Goal: Task Accomplishment & Management: Manage account settings

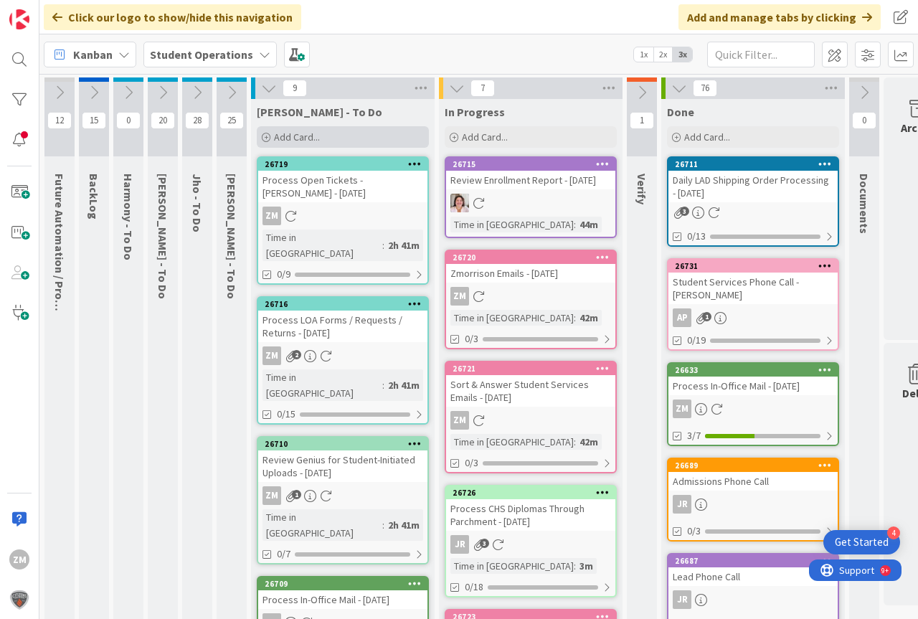
click at [305, 138] on span "Add Card..." at bounding box center [297, 136] width 46 height 13
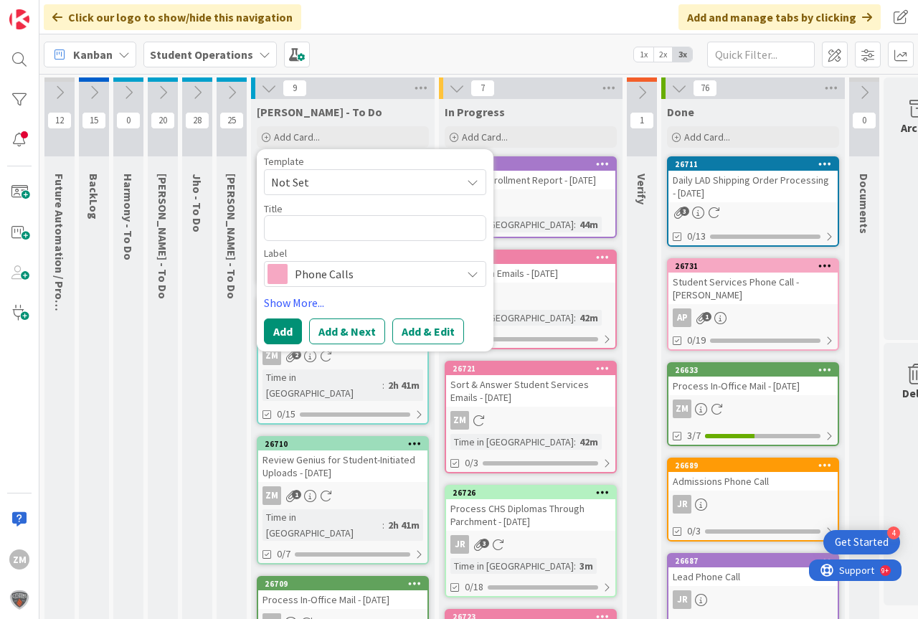
click at [475, 185] on icon at bounding box center [472, 181] width 11 height 11
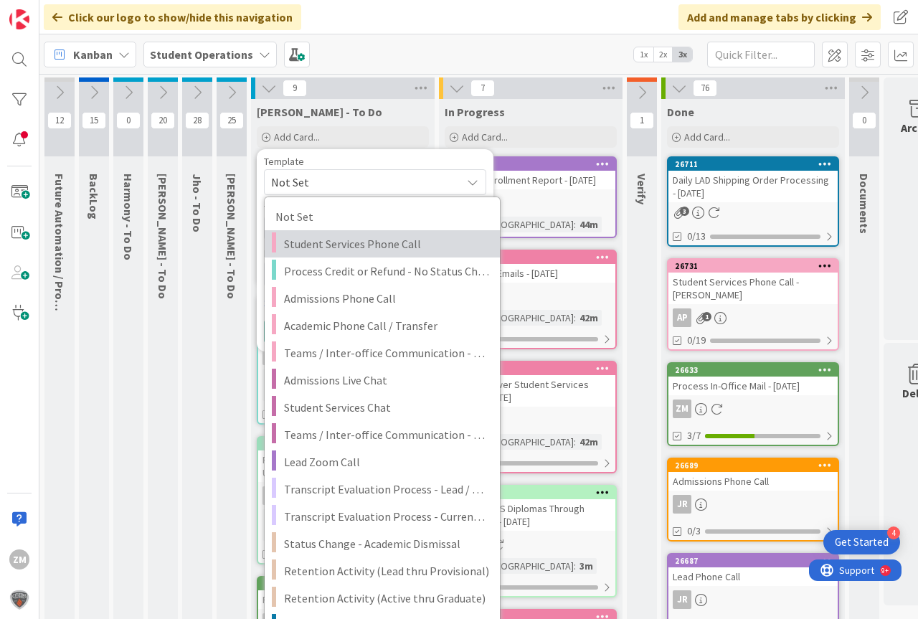
click at [374, 245] on span "Student Services Phone Call" at bounding box center [386, 243] width 205 height 19
type textarea "x"
type textarea "Student Services Phone Call"
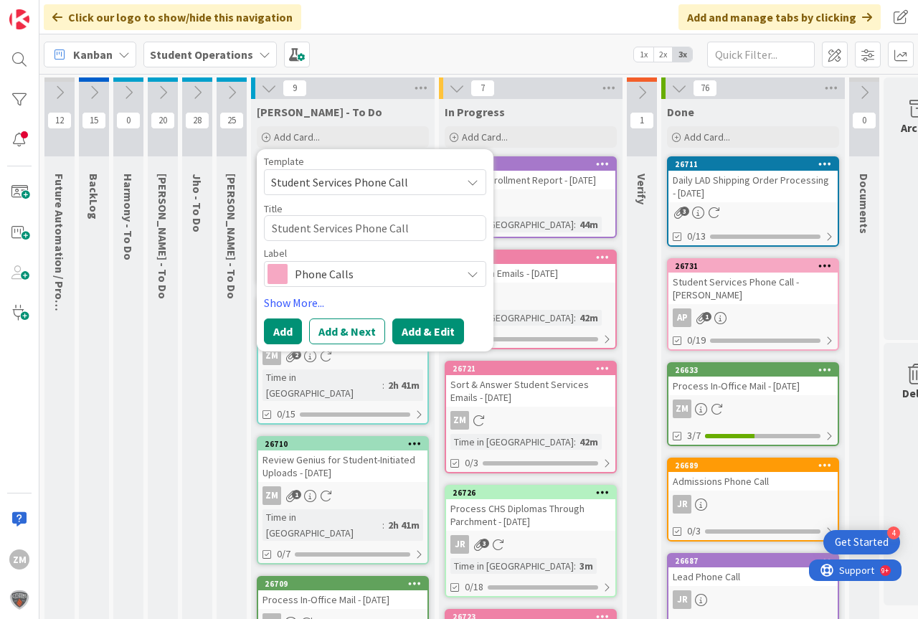
click at [421, 333] on button "Add & Edit" at bounding box center [428, 331] width 72 height 26
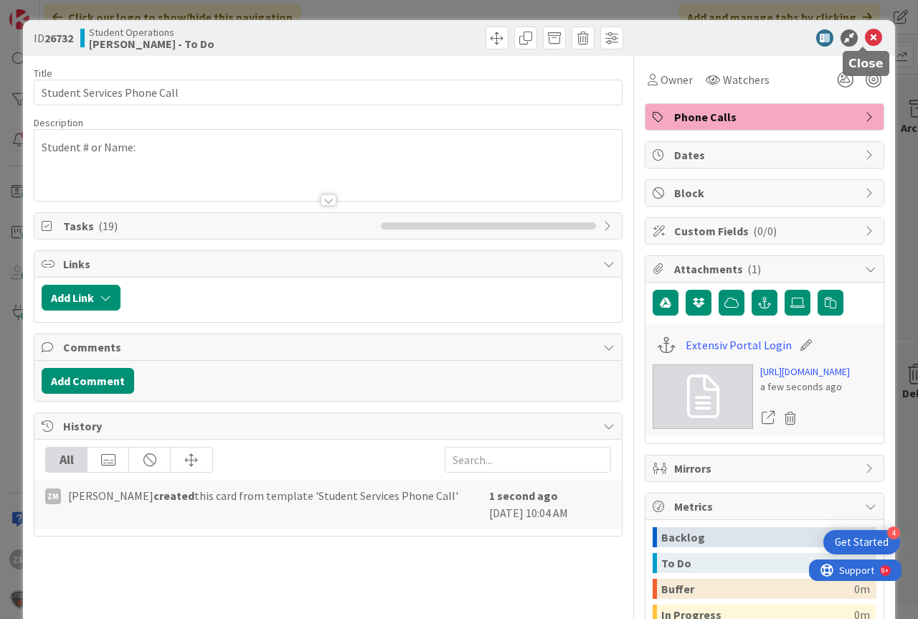
click at [865, 39] on icon at bounding box center [873, 37] width 17 height 17
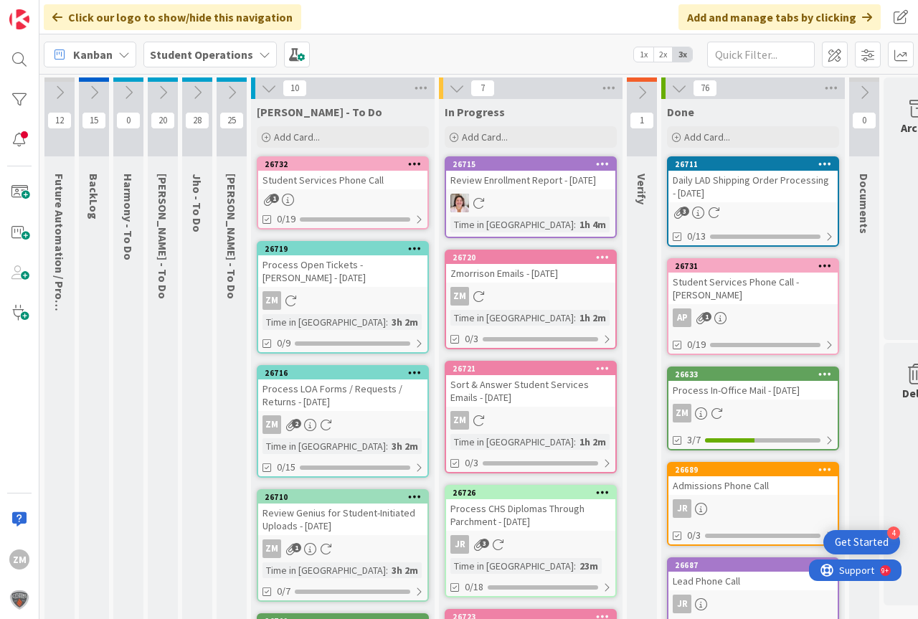
click at [417, 165] on icon at bounding box center [415, 163] width 14 height 10
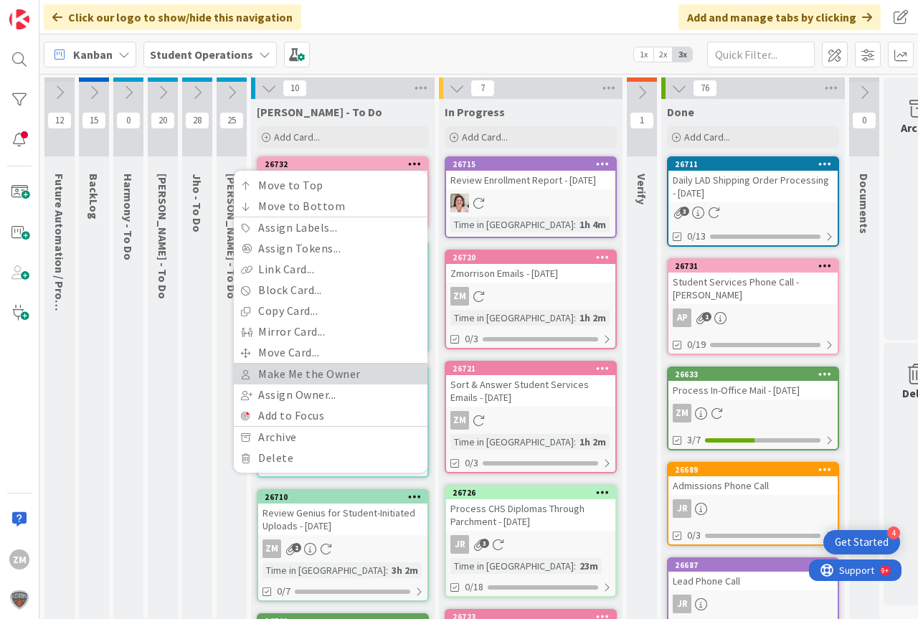
click at [279, 371] on link "Make Me the Owner" at bounding box center [331, 374] width 194 height 21
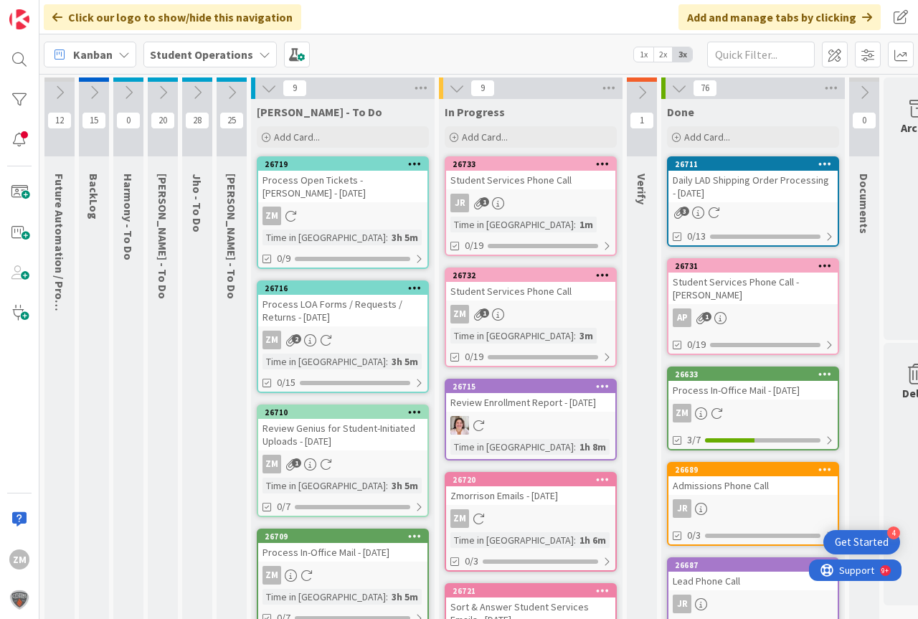
click at [525, 207] on div "JR 1" at bounding box center [530, 203] width 169 height 19
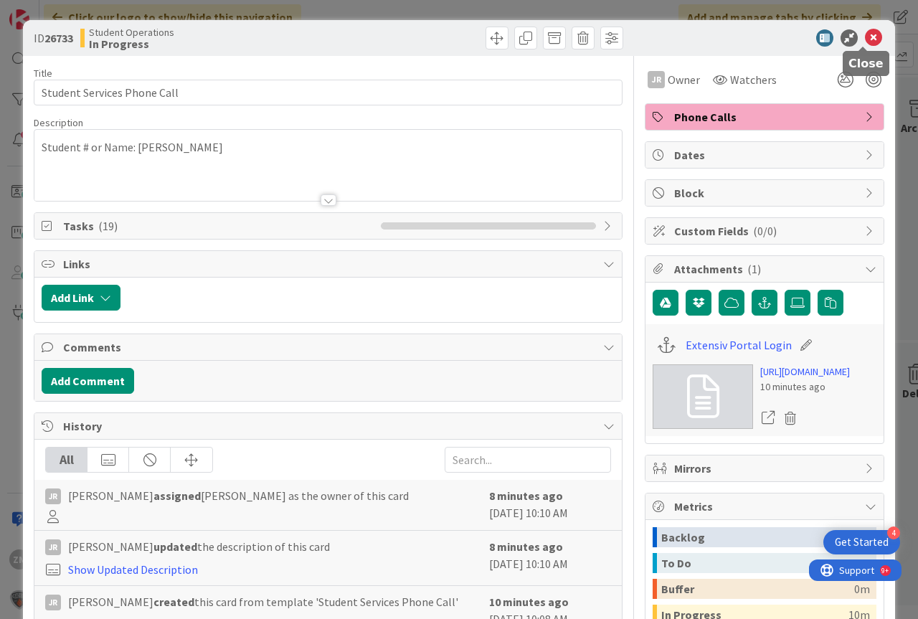
click at [865, 35] on icon at bounding box center [873, 37] width 17 height 17
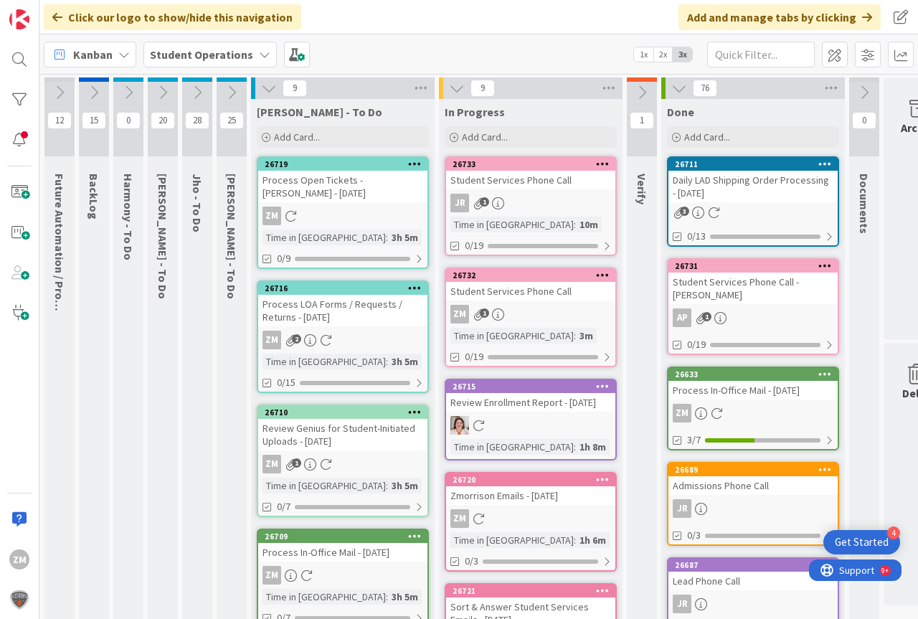
click at [533, 326] on link "26732 Student Services Phone Call ZM 1 Time in Column : 3m 0/19" at bounding box center [531, 317] width 172 height 100
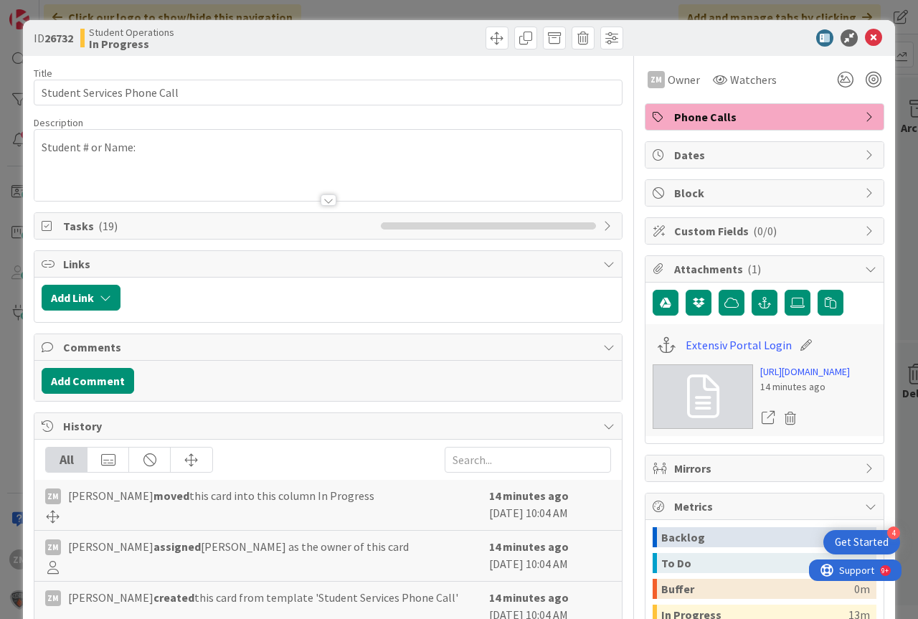
click at [167, 155] on div "Student # or Name:" at bounding box center [327, 165] width 587 height 71
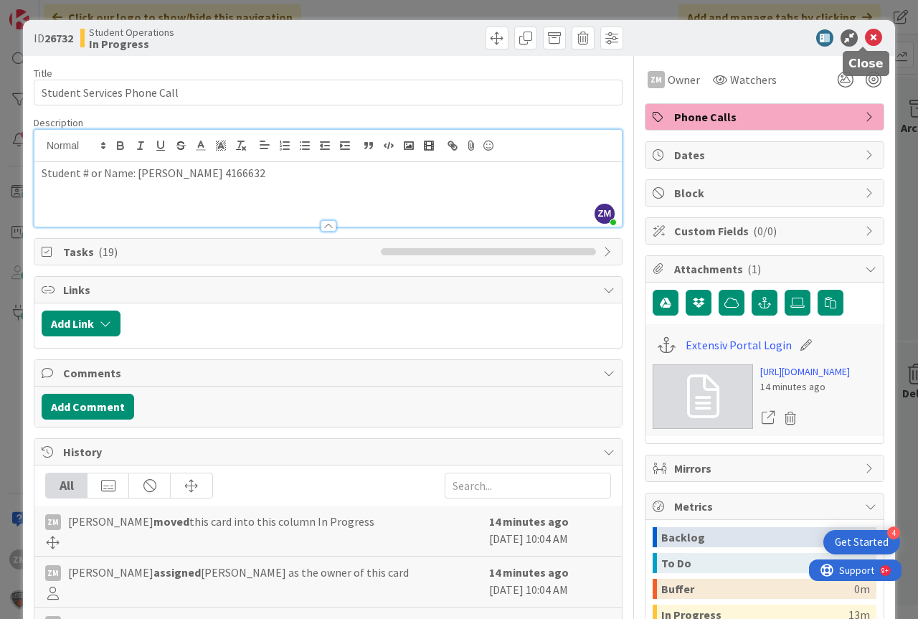
click at [865, 41] on icon at bounding box center [873, 37] width 17 height 17
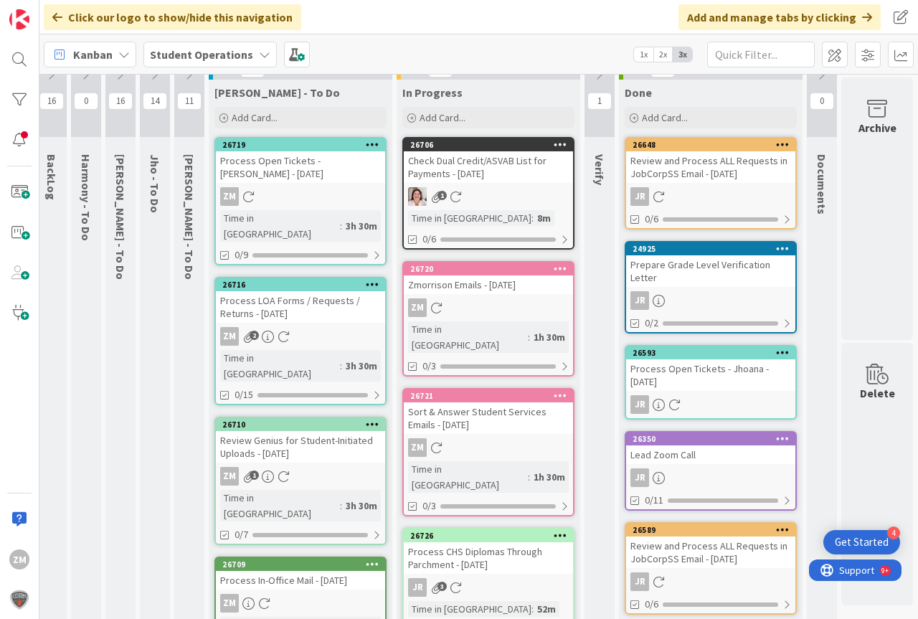
scroll to position [0, 52]
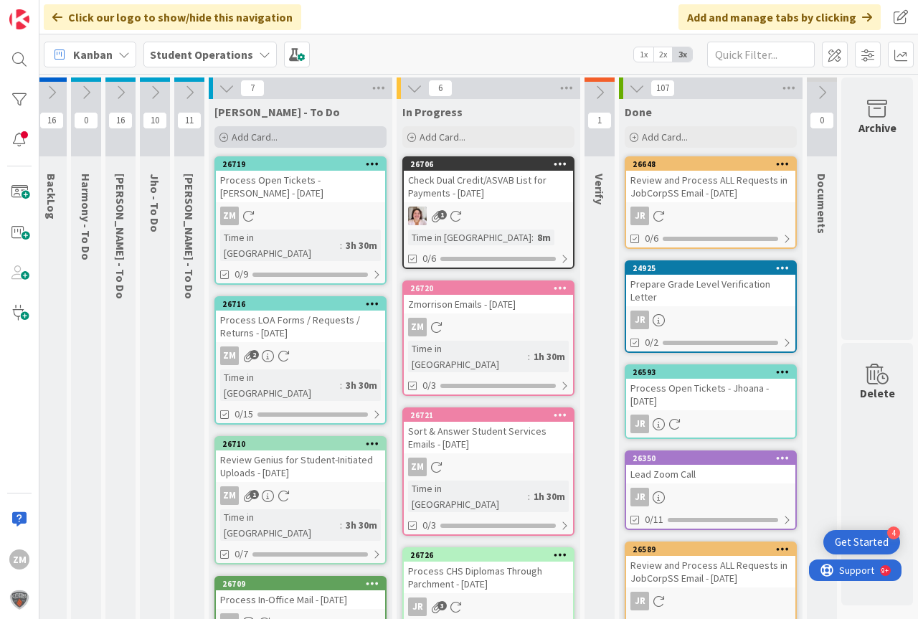
click at [248, 141] on span "Add Card..." at bounding box center [255, 136] width 46 height 13
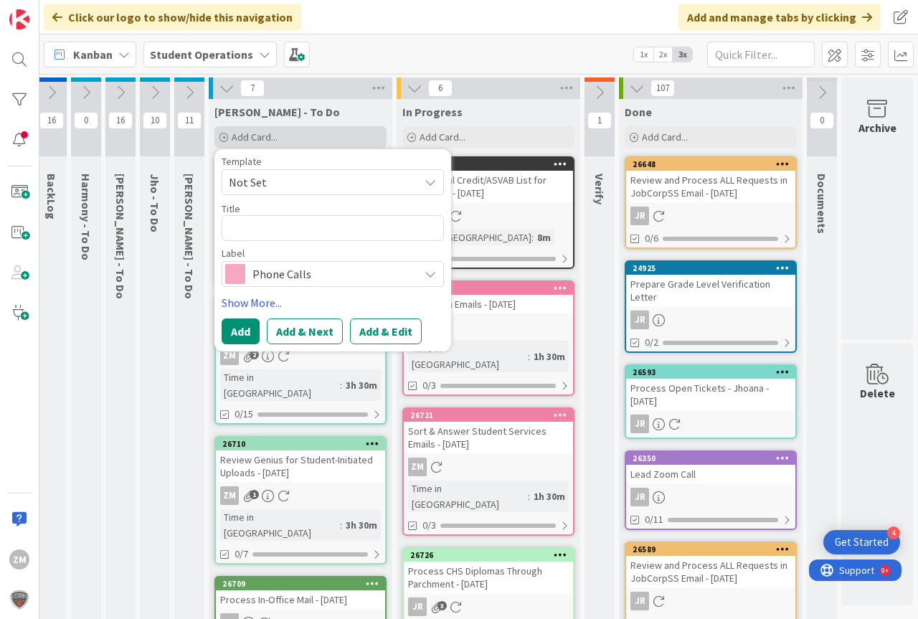
click at [264, 137] on span "Add Card..." at bounding box center [255, 136] width 46 height 13
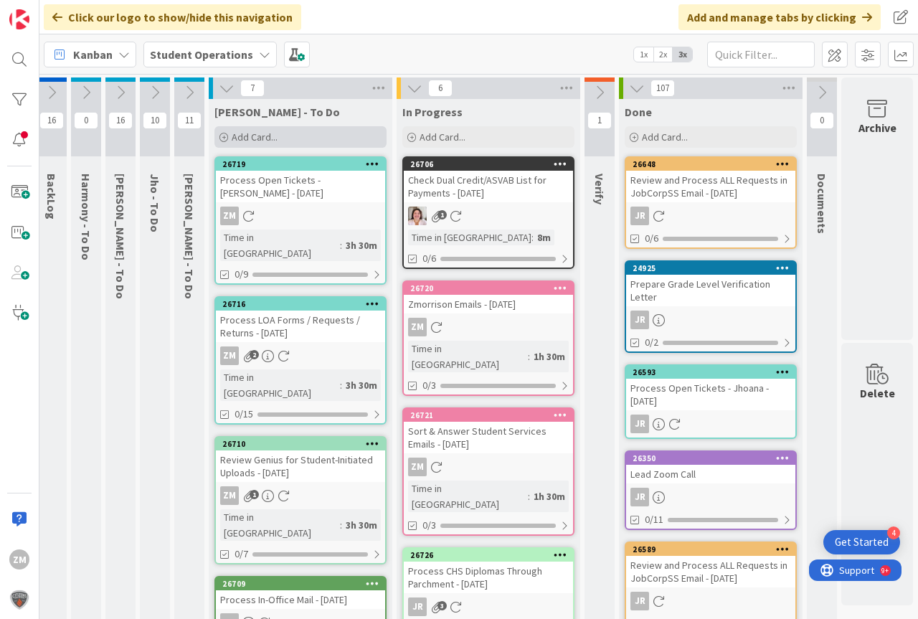
click at [241, 136] on span "Add Card..." at bounding box center [255, 136] width 46 height 13
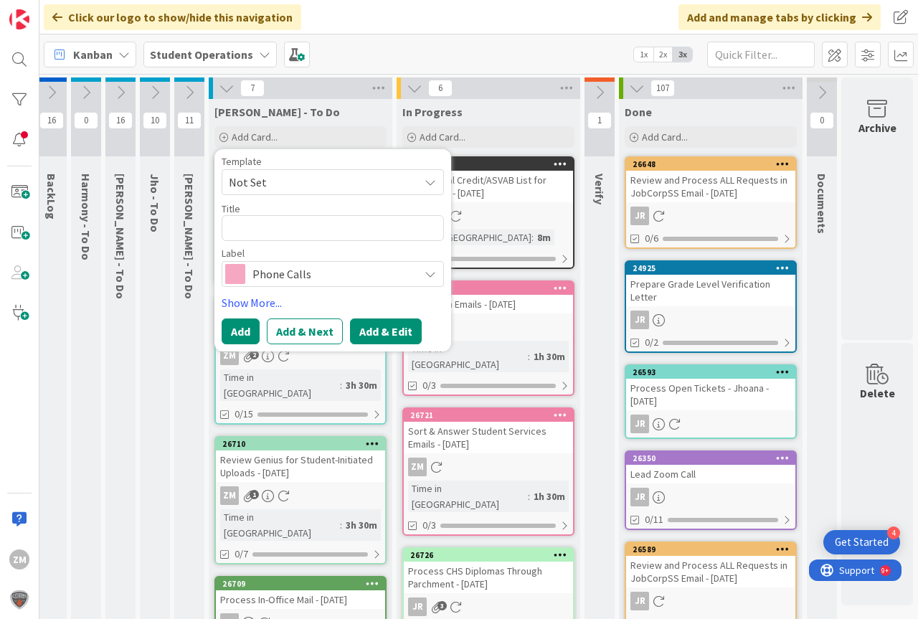
click at [364, 331] on button "Add & Edit" at bounding box center [386, 331] width 72 height 26
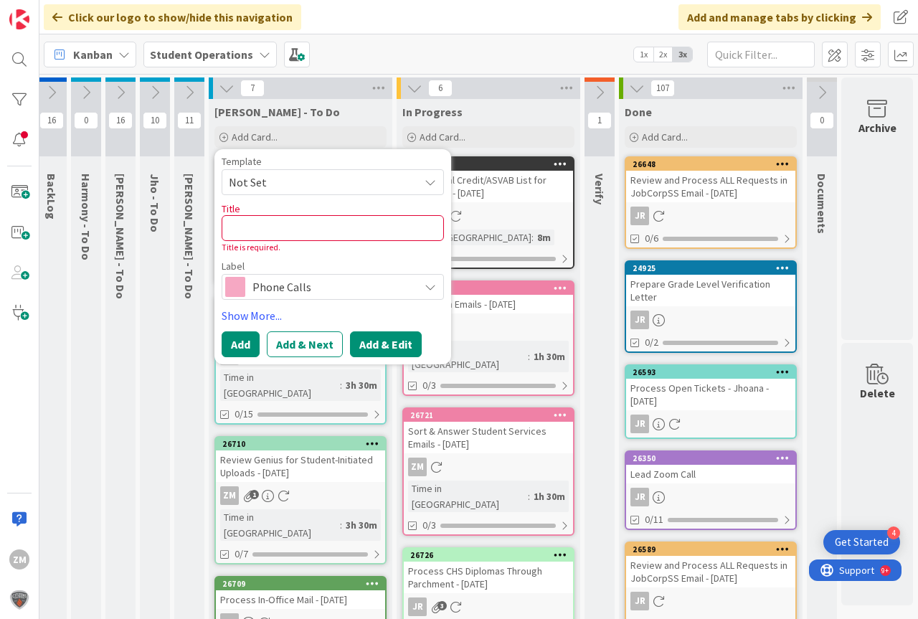
click at [360, 344] on button "Add & Edit" at bounding box center [386, 344] width 72 height 26
click at [424, 180] on icon at bounding box center [429, 181] width 11 height 11
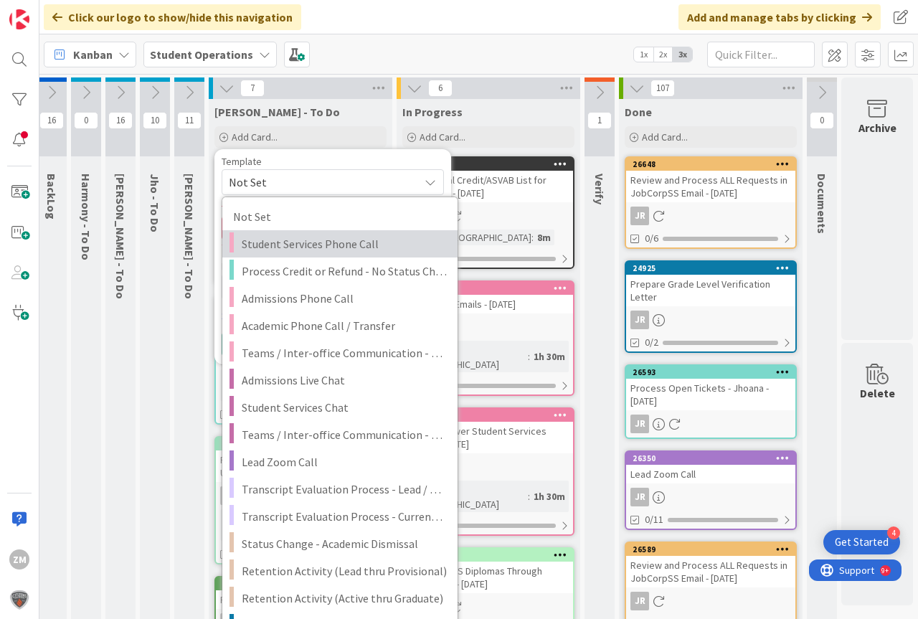
click at [297, 245] on span "Student Services Phone Call" at bounding box center [344, 243] width 205 height 19
type textarea "x"
type textarea "Student Services Phone Call"
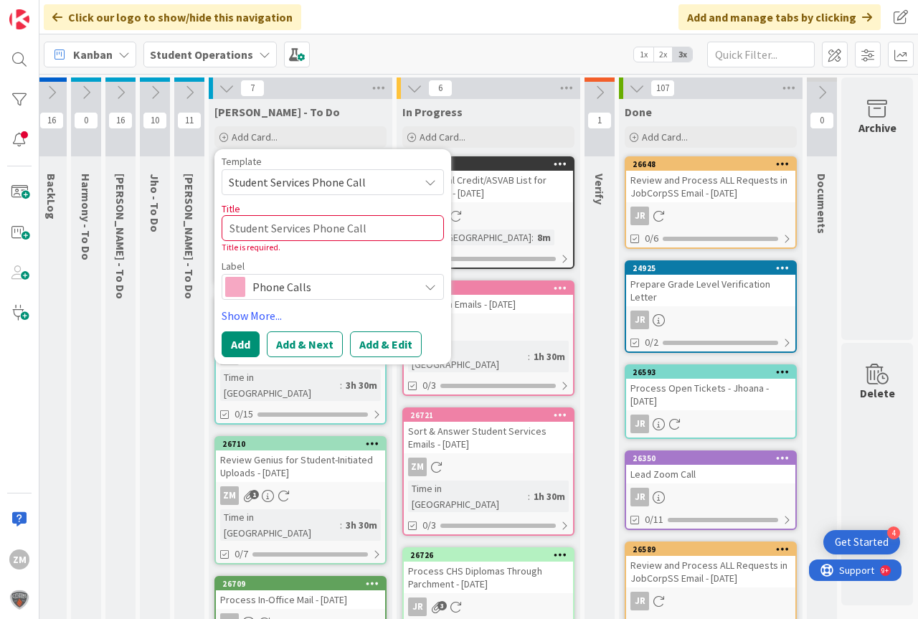
drag, startPoint x: 368, startPoint y: 349, endPoint x: 374, endPoint y: 342, distance: 9.2
click at [369, 347] on button "Add & Edit" at bounding box center [386, 344] width 72 height 26
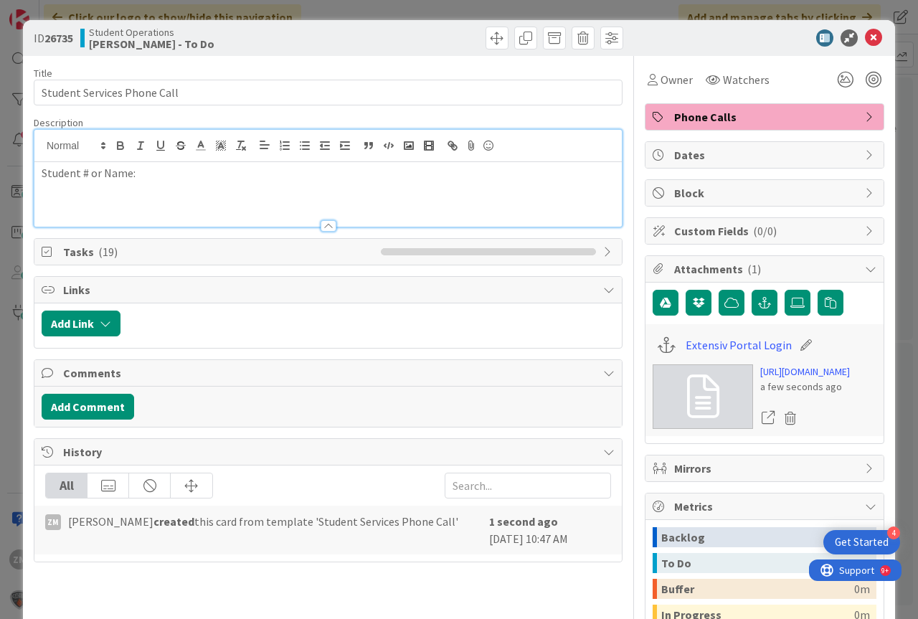
click at [182, 154] on div "Student # or Name:" at bounding box center [327, 178] width 587 height 97
click at [868, 35] on icon at bounding box center [873, 37] width 17 height 17
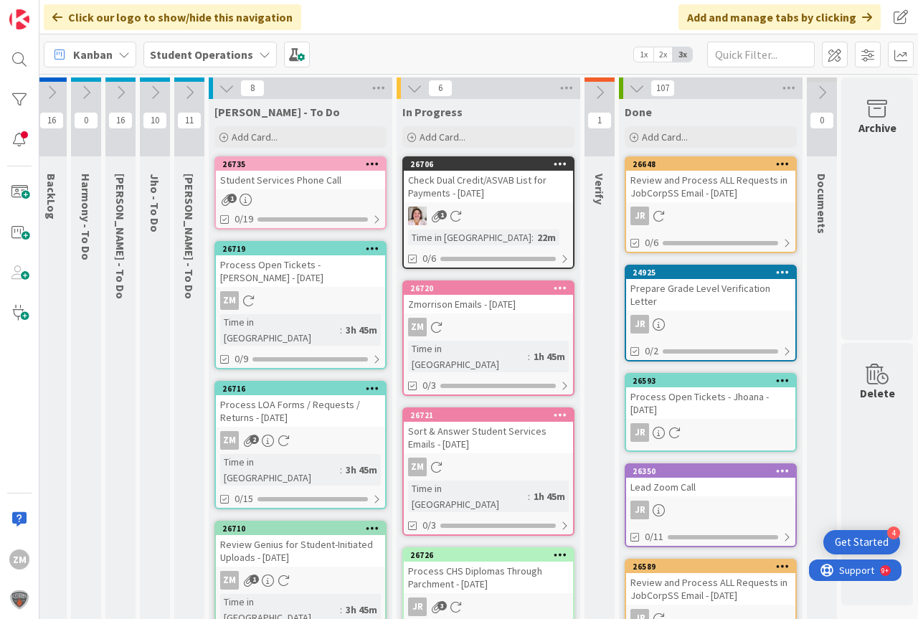
click at [366, 165] on icon at bounding box center [373, 163] width 14 height 10
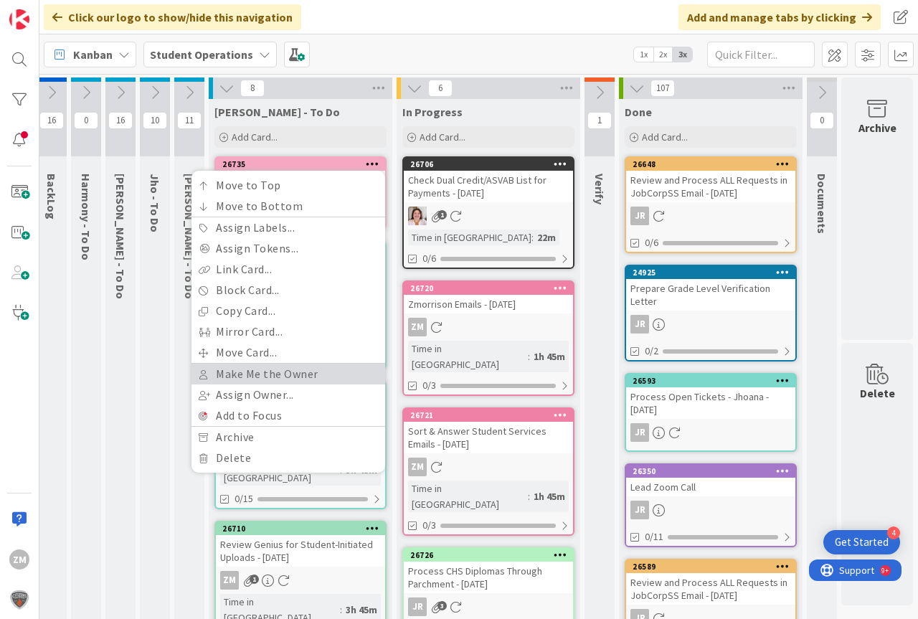
click at [262, 374] on link "Make Me the Owner" at bounding box center [288, 374] width 194 height 21
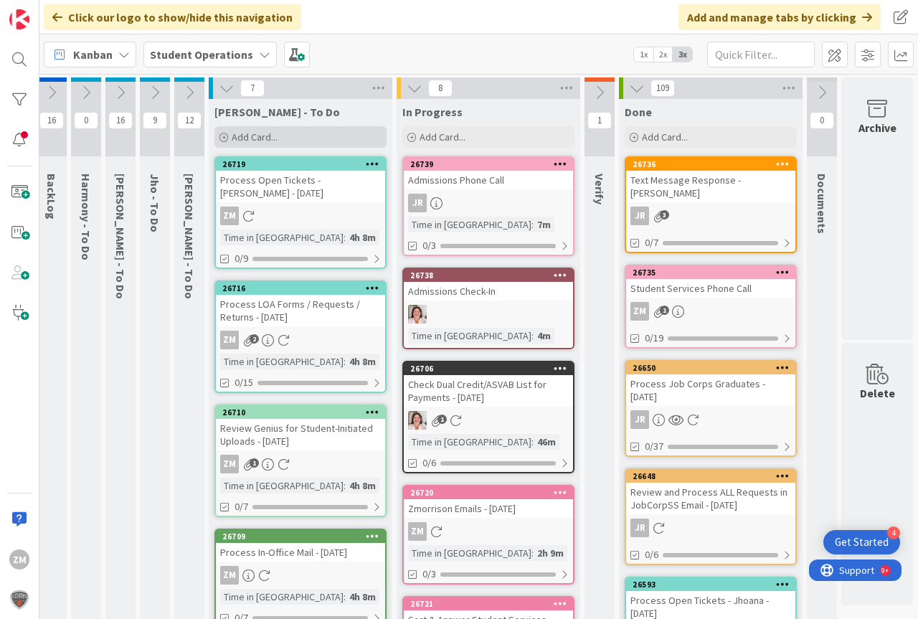
click at [245, 138] on span "Add Card..." at bounding box center [255, 136] width 46 height 13
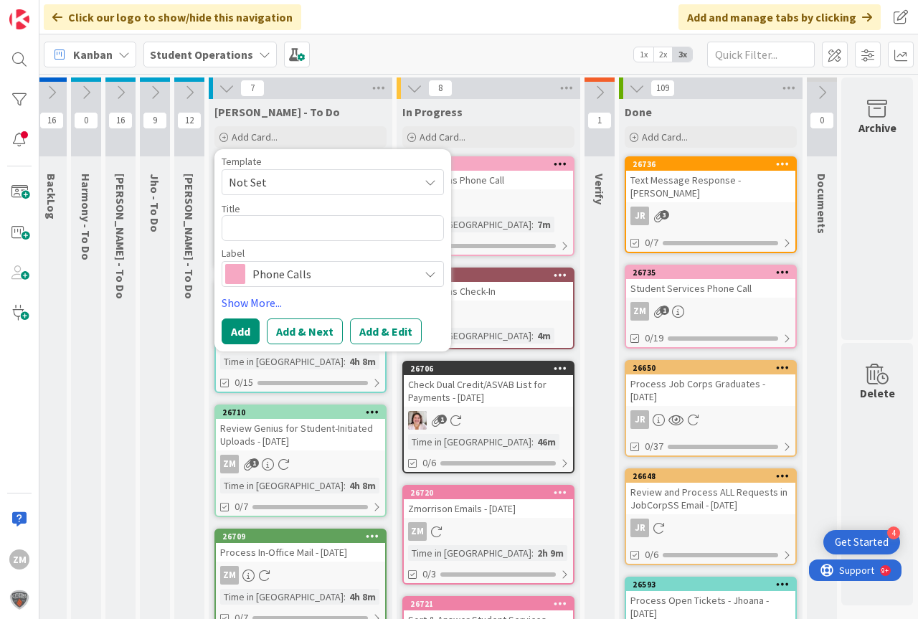
click at [424, 184] on icon at bounding box center [429, 181] width 11 height 11
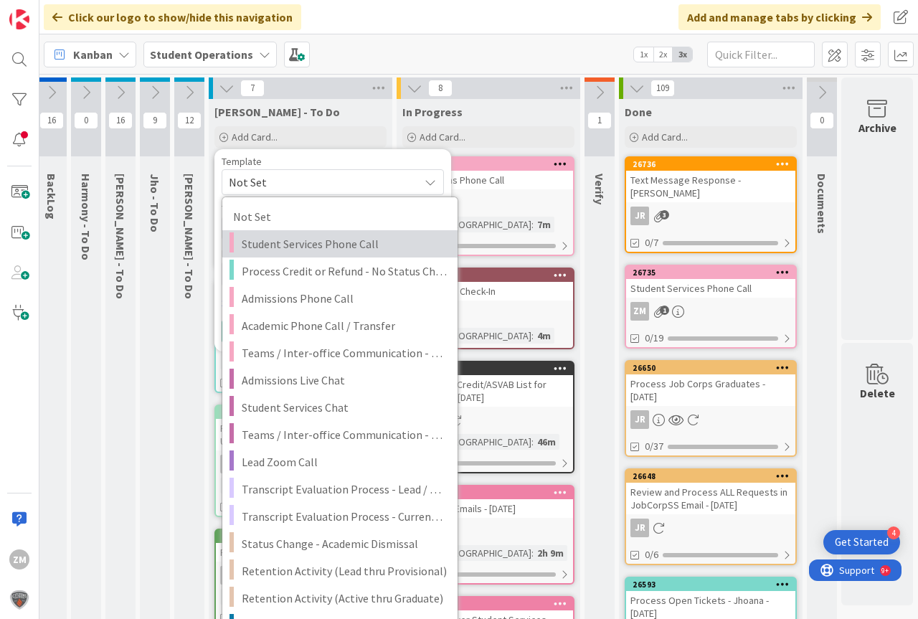
click at [314, 237] on span "Student Services Phone Call" at bounding box center [344, 243] width 205 height 19
type textarea "x"
type textarea "Student Services Phone Call"
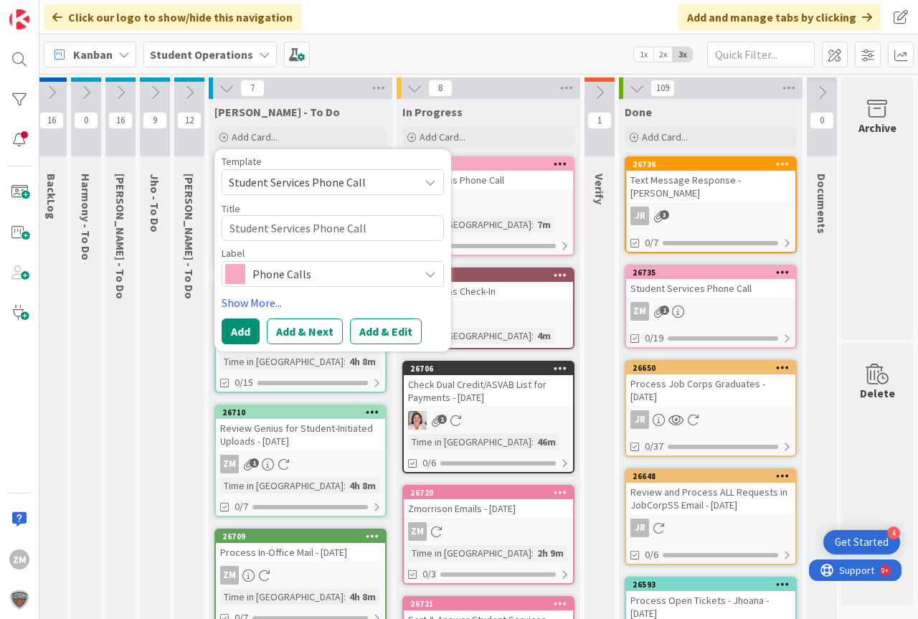
click at [385, 336] on button "Add & Edit" at bounding box center [386, 331] width 72 height 26
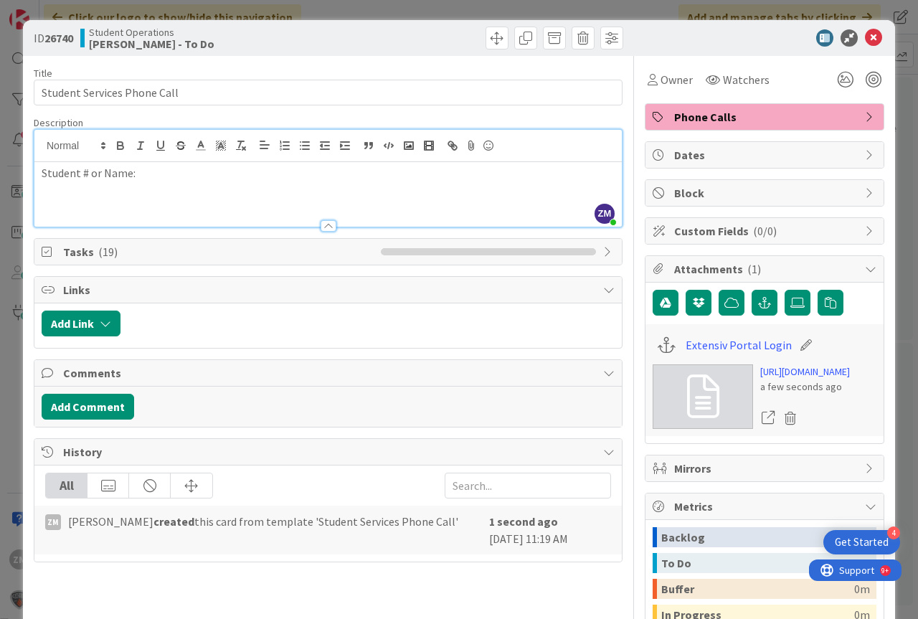
click at [146, 144] on div "ZM [PERSON_NAME] joined 4 m ago Student # or Name:" at bounding box center [327, 178] width 587 height 97
click at [865, 37] on icon at bounding box center [873, 37] width 17 height 17
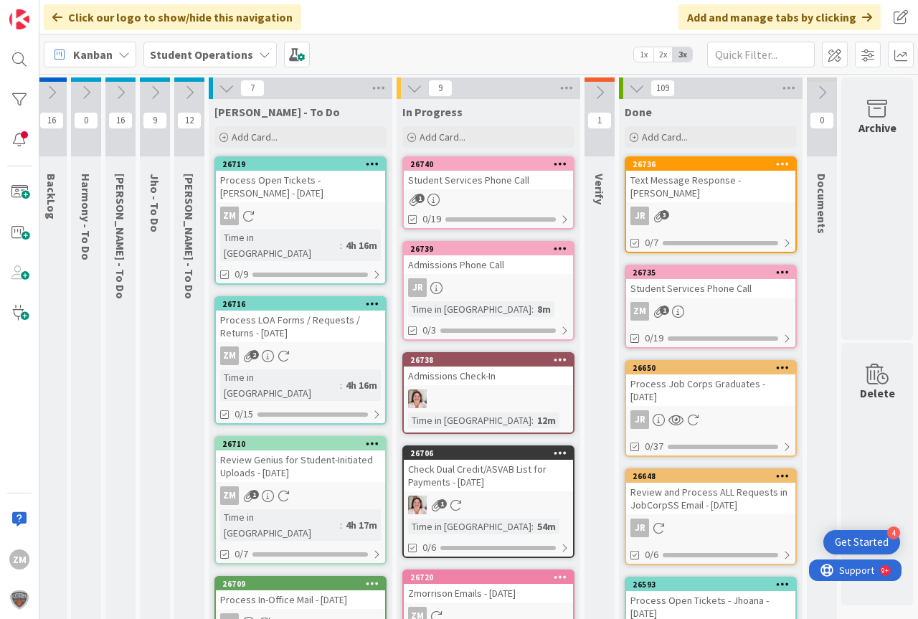
click at [557, 166] on div at bounding box center [560, 164] width 26 height 10
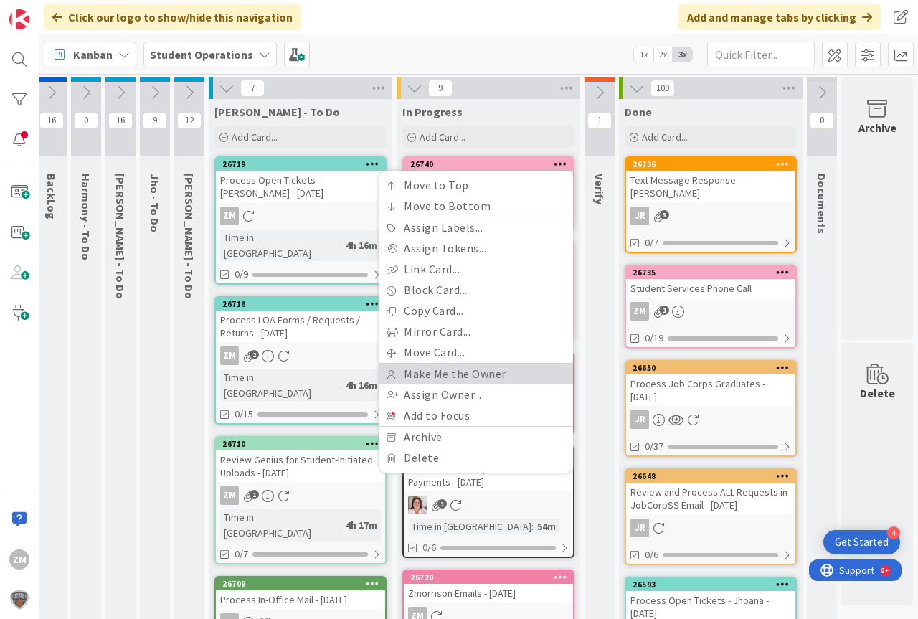
click at [456, 375] on link "Make Me the Owner" at bounding box center [476, 374] width 194 height 21
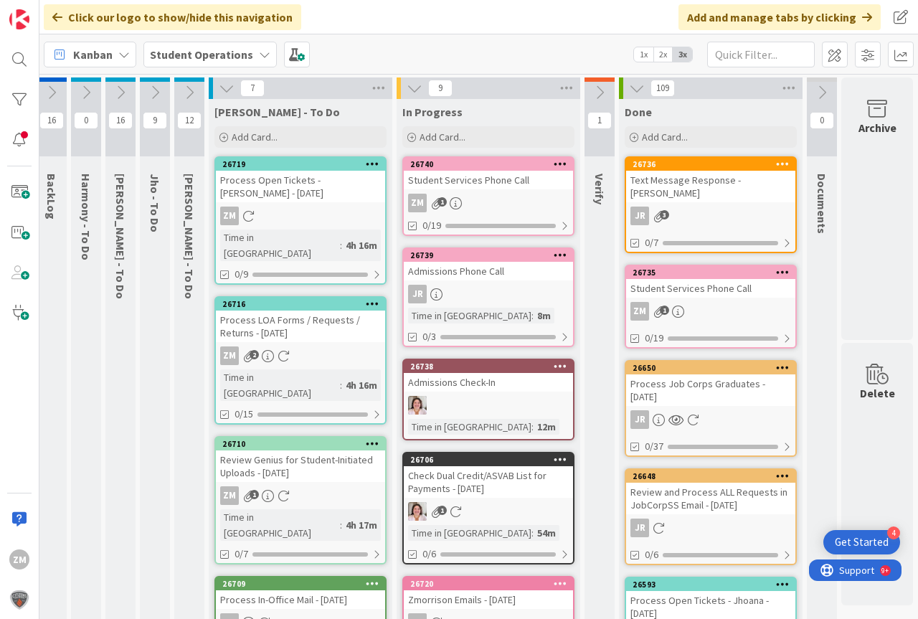
click at [469, 189] on div "Student Services Phone Call" at bounding box center [488, 180] width 169 height 19
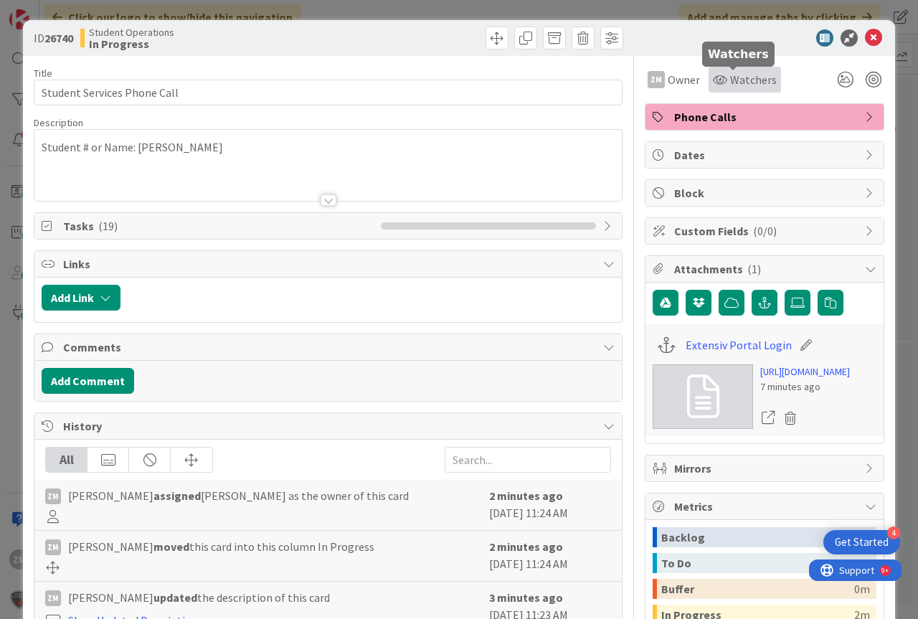
click at [744, 82] on span "Watchers" at bounding box center [753, 79] width 47 height 17
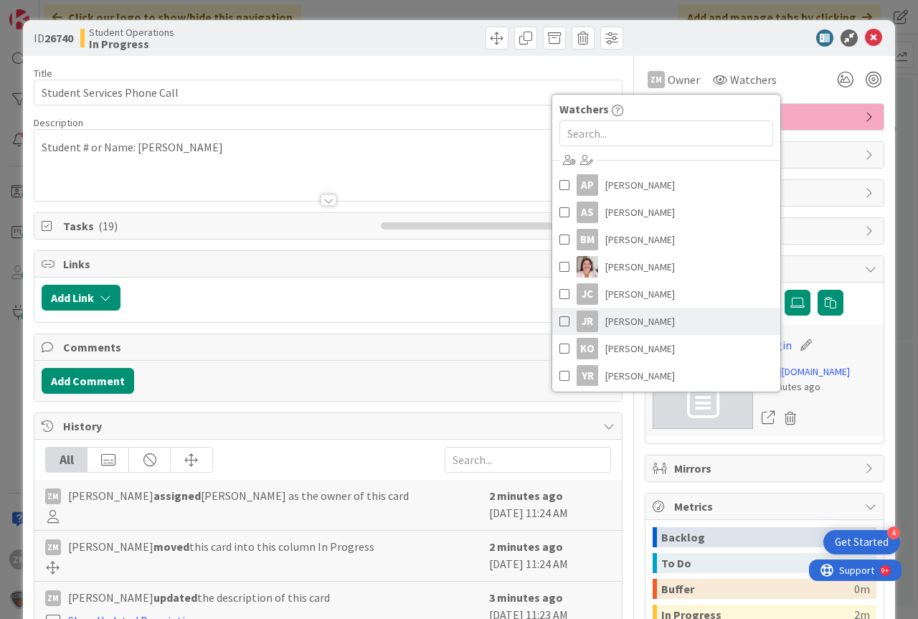
click at [636, 321] on span "[PERSON_NAME]" at bounding box center [640, 321] width 70 height 22
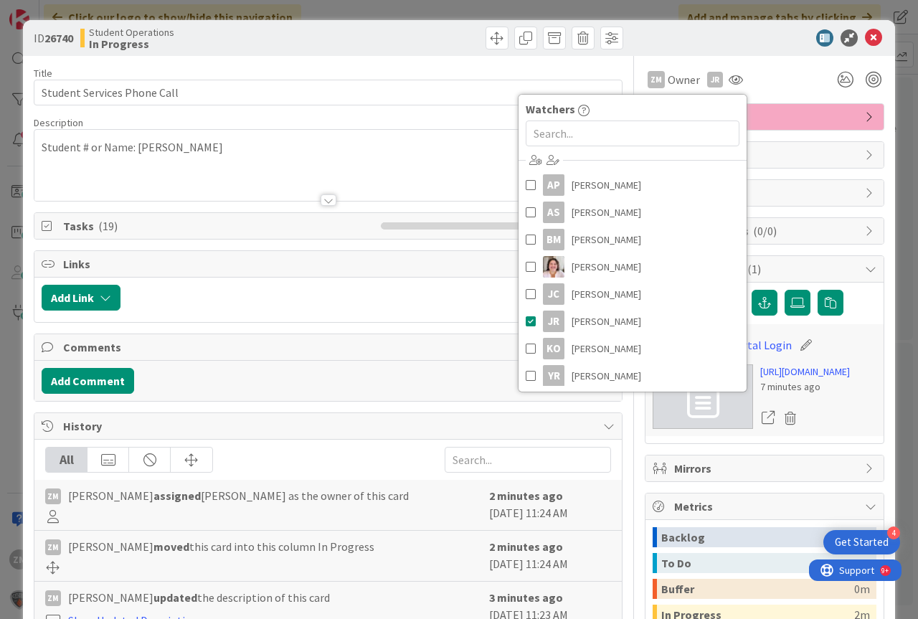
click at [419, 167] on div at bounding box center [327, 182] width 587 height 37
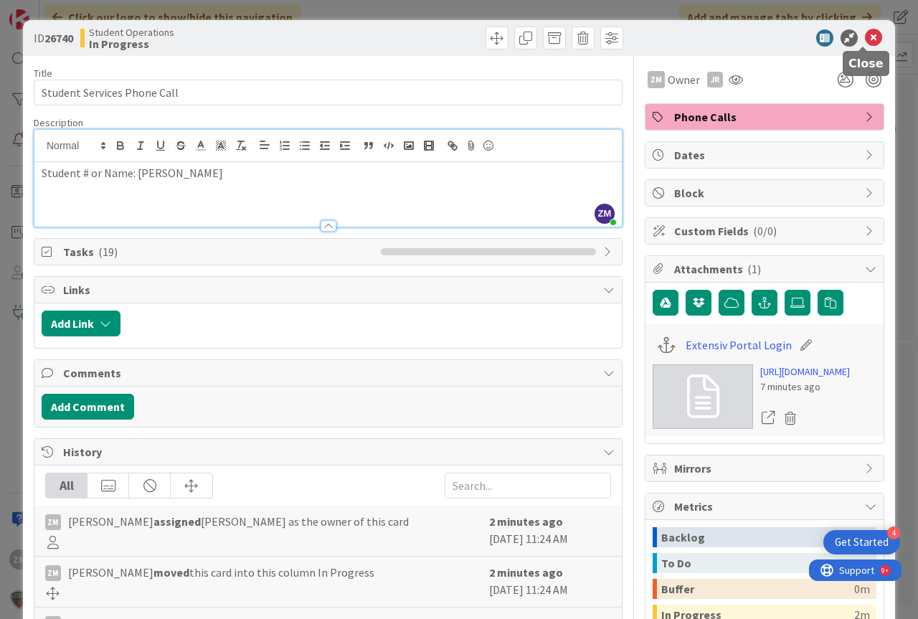
click at [867, 35] on icon at bounding box center [873, 37] width 17 height 17
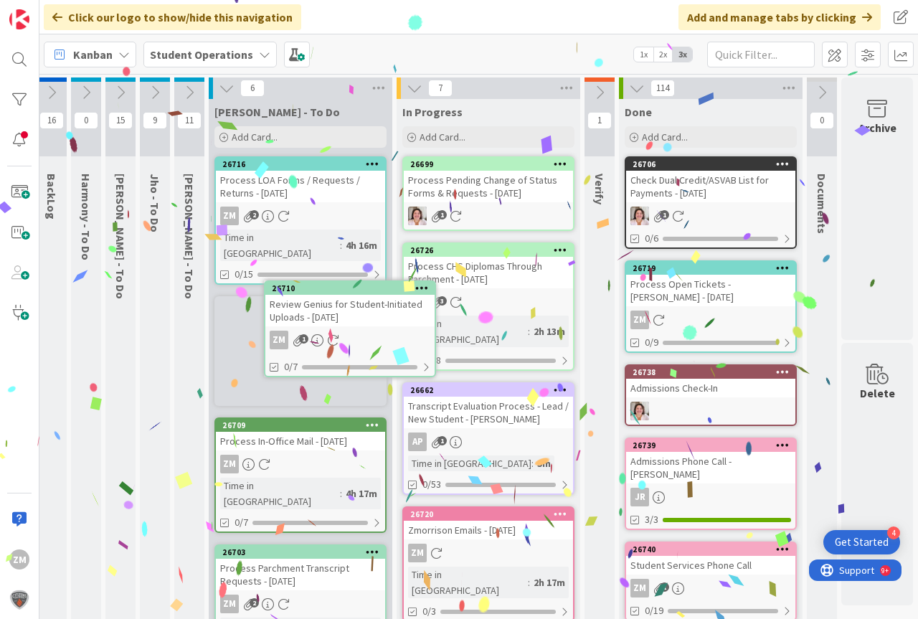
scroll to position [0, 51]
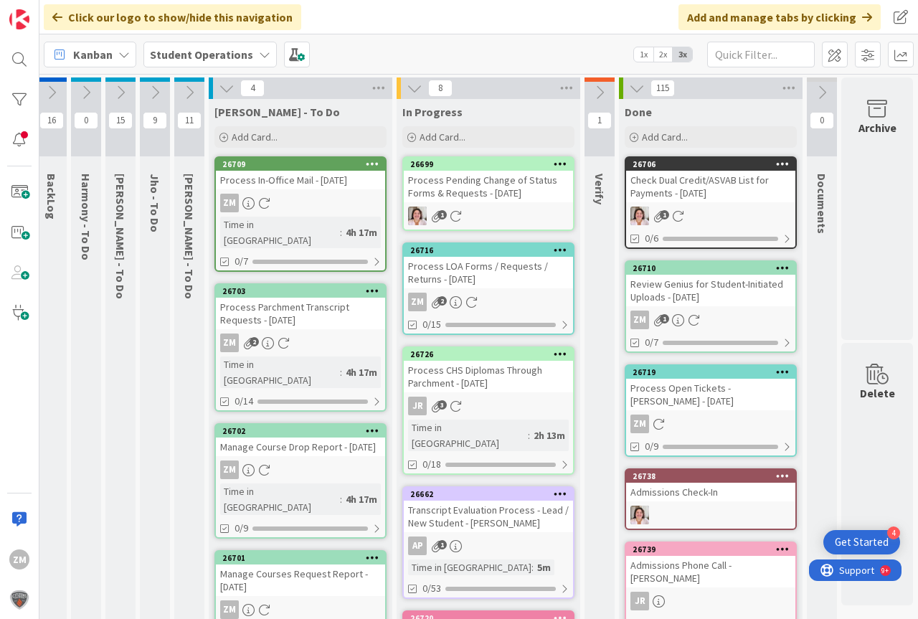
click at [465, 297] on icon at bounding box center [471, 302] width 12 height 12
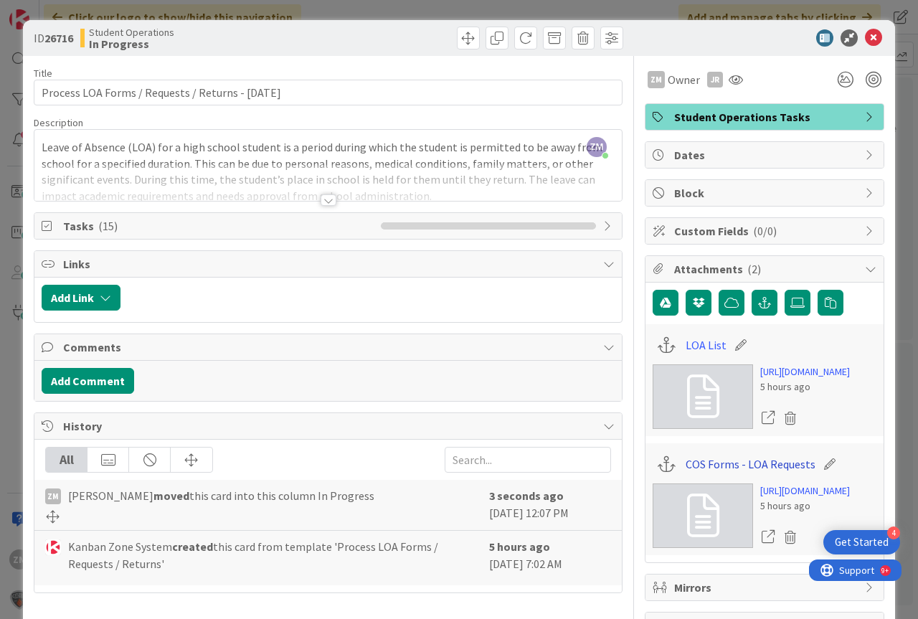
click at [775, 473] on link "COS Forms - LOA Requests" at bounding box center [750, 463] width 130 height 17
click at [698, 349] on link "LOA List" at bounding box center [705, 344] width 41 height 17
click at [865, 36] on icon at bounding box center [873, 37] width 17 height 17
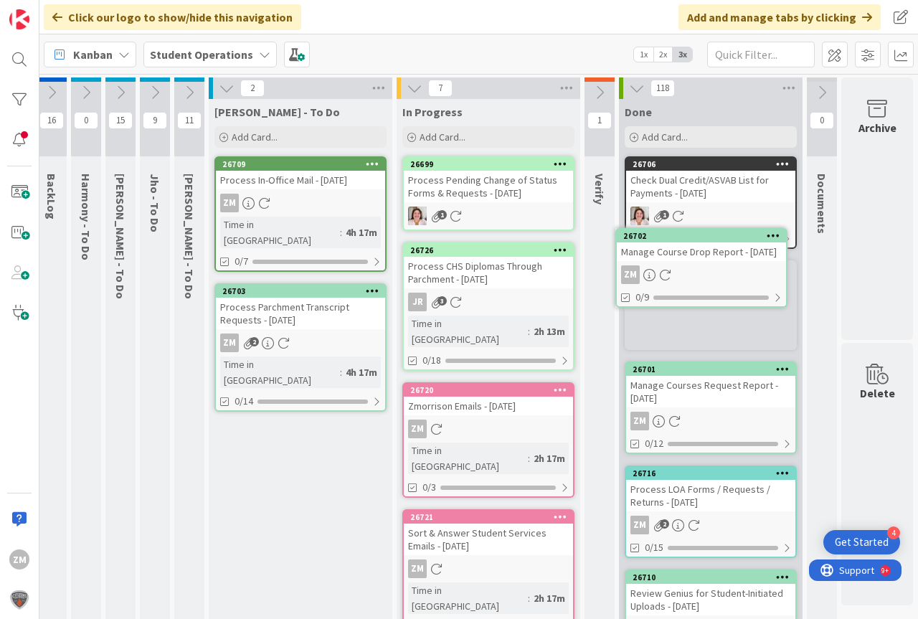
scroll to position [0, 53]
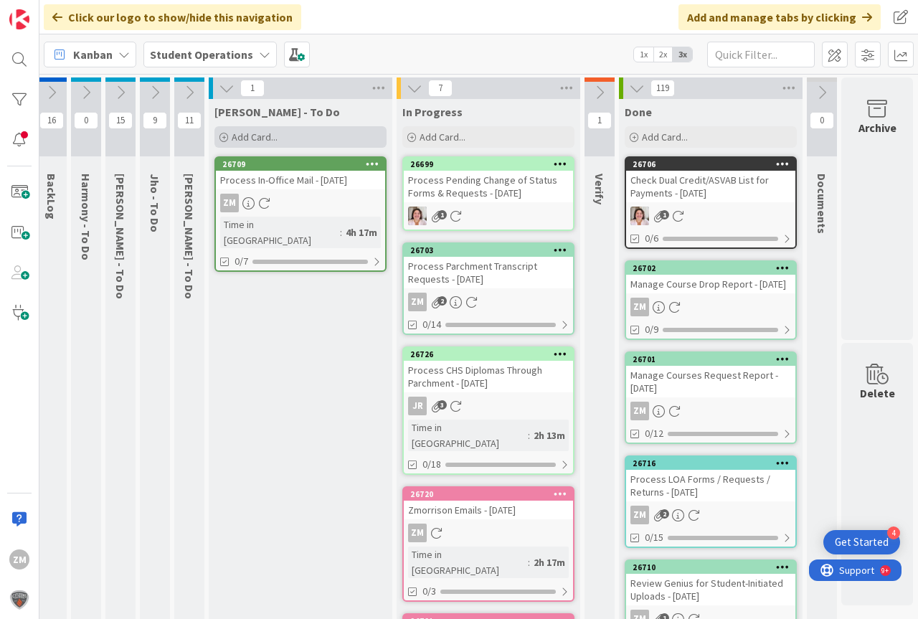
click at [237, 133] on span "Add Card..." at bounding box center [255, 136] width 46 height 13
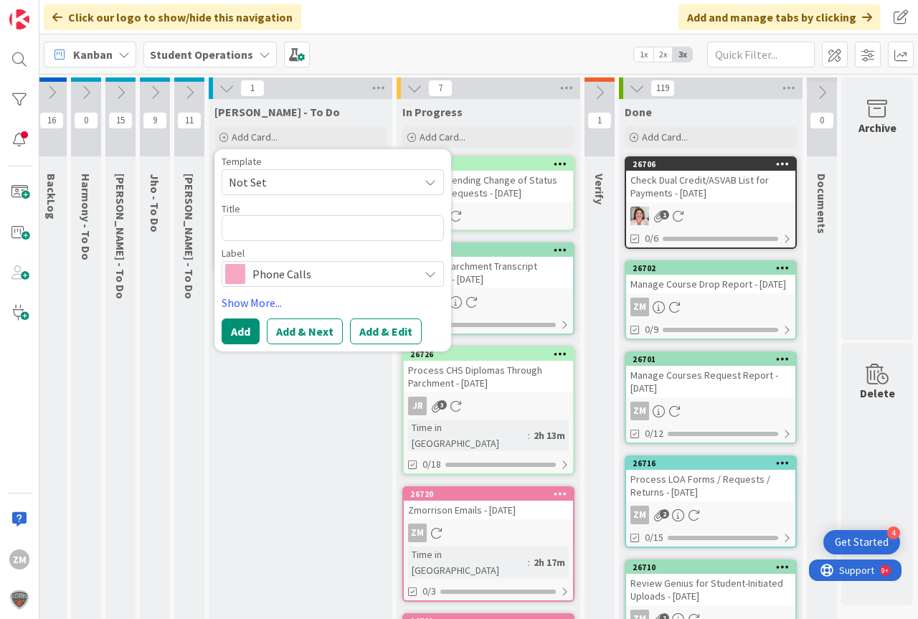
click at [424, 185] on icon at bounding box center [429, 181] width 11 height 11
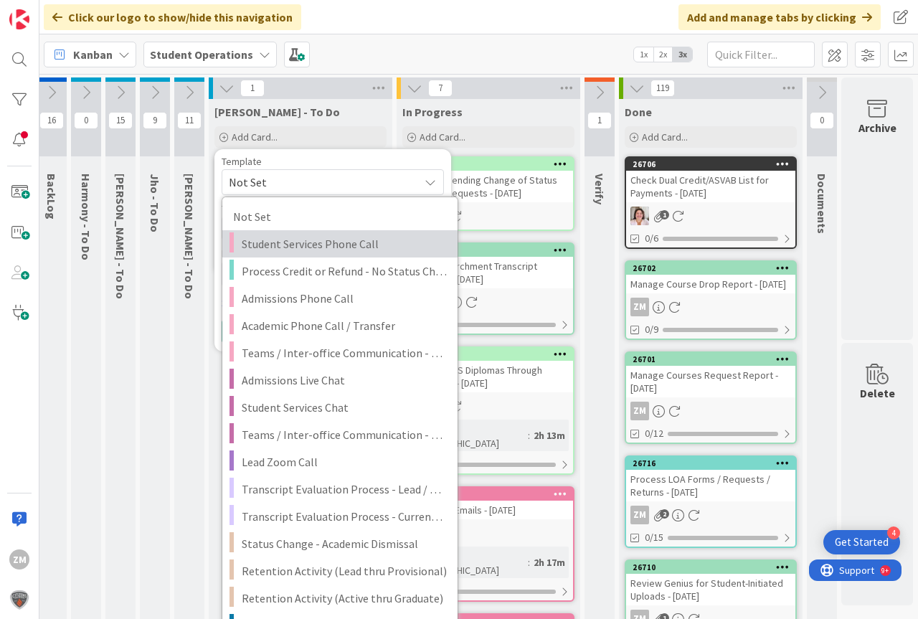
click at [337, 247] on span "Student Services Phone Call" at bounding box center [344, 243] width 205 height 19
type textarea "x"
type textarea "Student Services Phone Call"
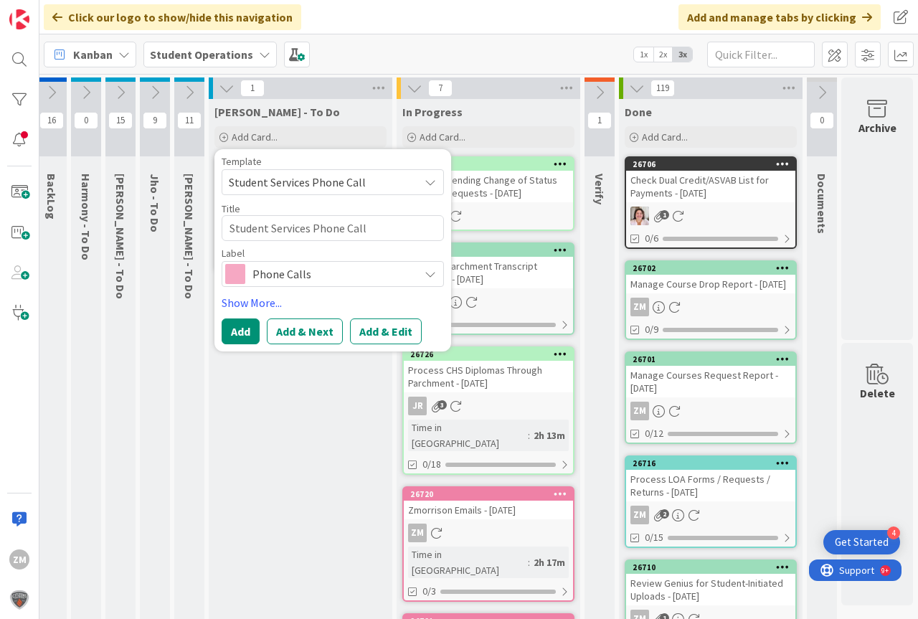
click at [374, 328] on button "Add & Edit" at bounding box center [386, 331] width 72 height 26
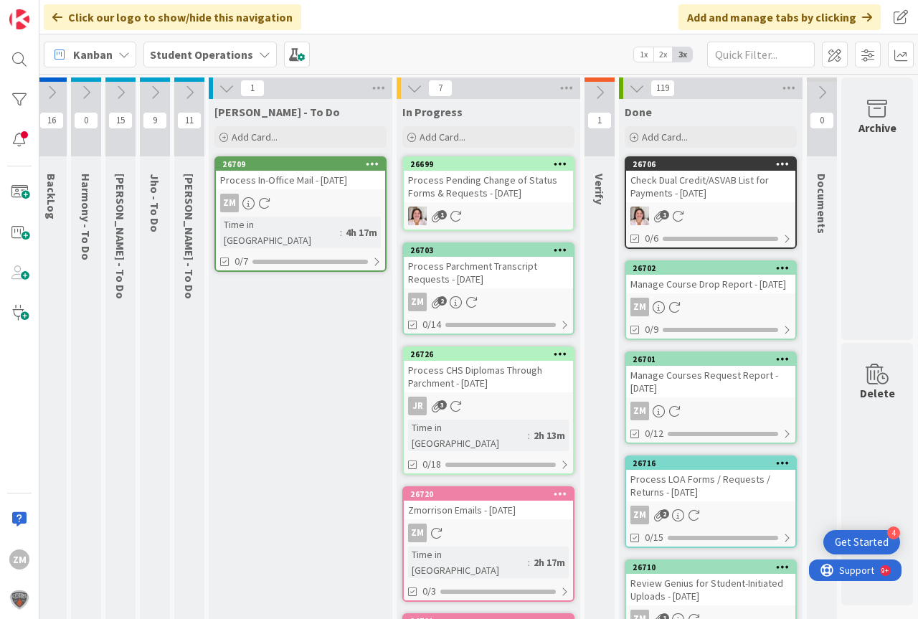
click at [261, 138] on span "Add Card..." at bounding box center [255, 136] width 46 height 13
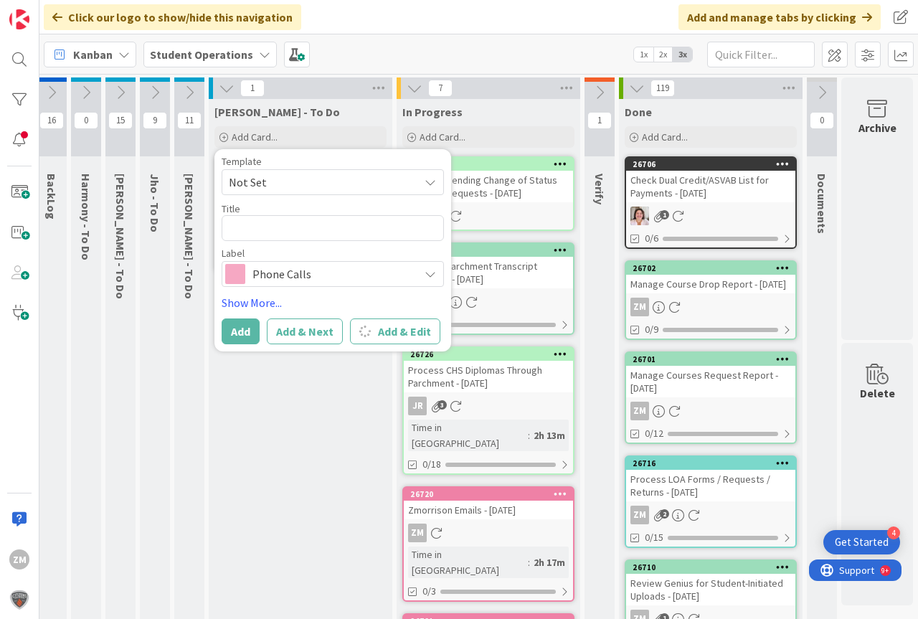
click at [424, 188] on span "Not Set" at bounding box center [333, 182] width 222 height 26
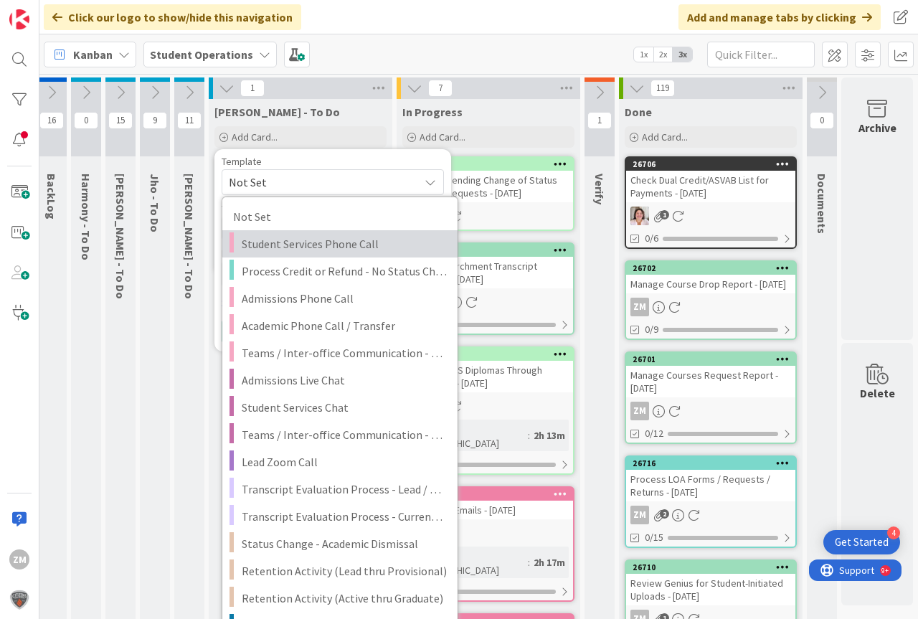
click at [270, 250] on span "Student Services Phone Call" at bounding box center [344, 243] width 205 height 19
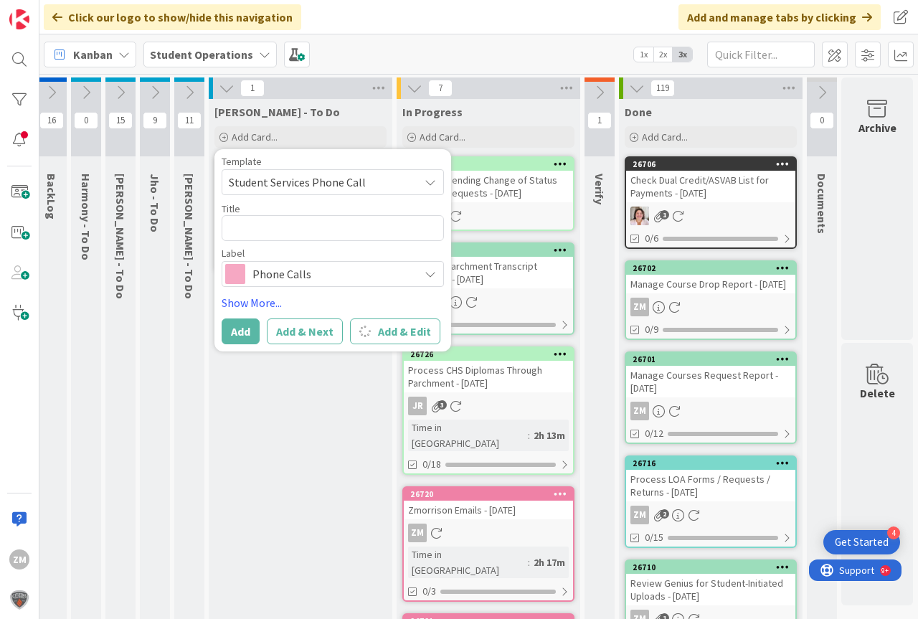
type textarea "x"
type textarea "Student Services Phone Call"
click at [477, 390] on div "Process CHS Diplomas Through Parchment - [DATE]" at bounding box center [488, 377] width 169 height 32
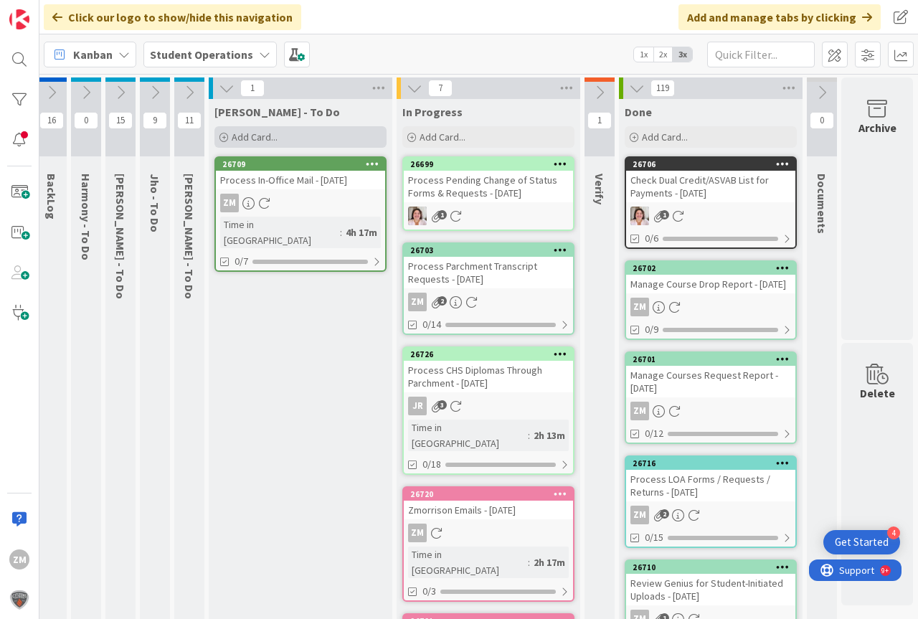
click at [245, 138] on span "Add Card..." at bounding box center [255, 136] width 46 height 13
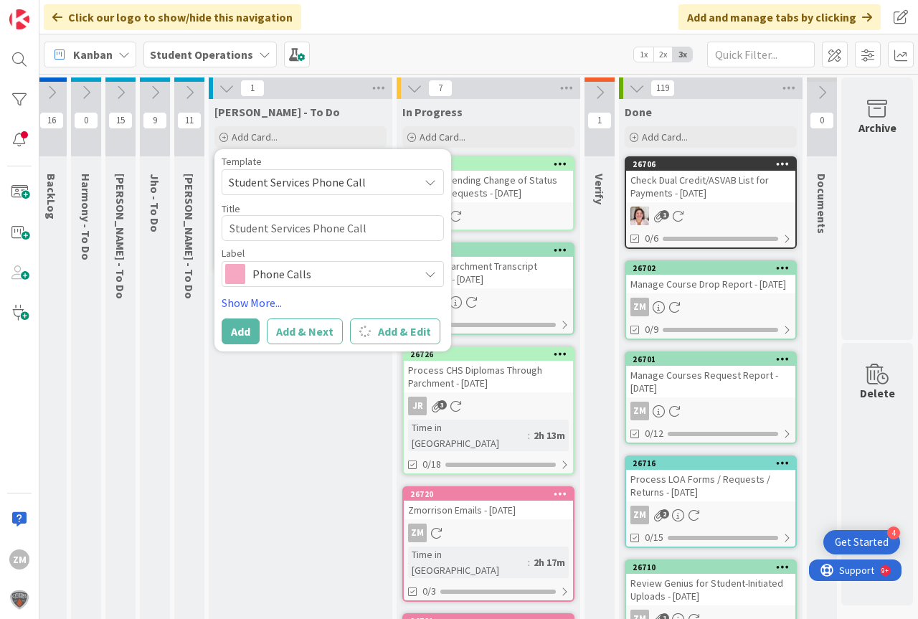
click at [424, 181] on icon at bounding box center [429, 181] width 11 height 11
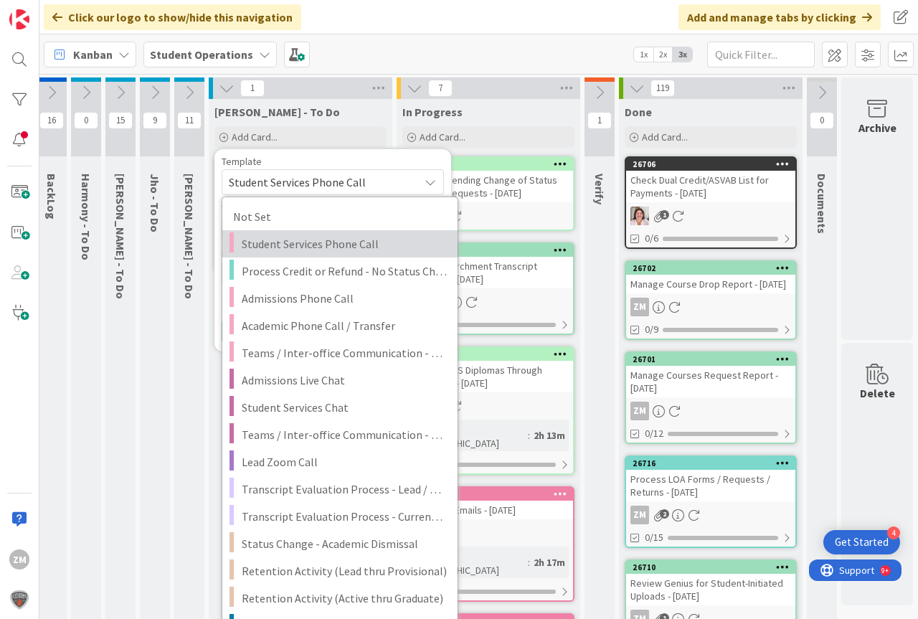
click at [294, 249] on span "Student Services Phone Call" at bounding box center [344, 243] width 205 height 19
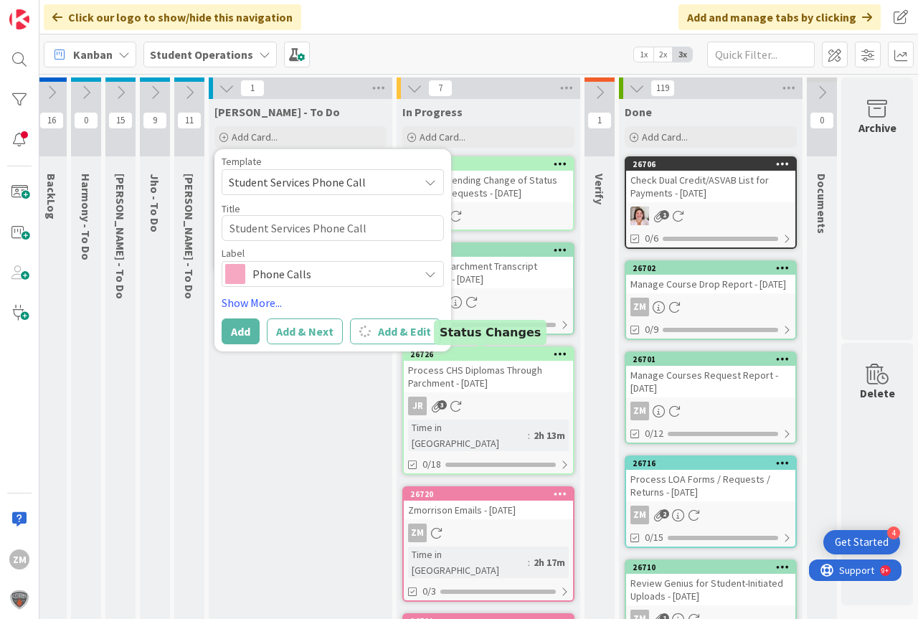
click at [478, 392] on link "26726 Process CHS Diplomas Through Parchment - [DATE] JR 3 Time in [GEOGRAPHIC_…" at bounding box center [488, 410] width 172 height 128
type textarea "x"
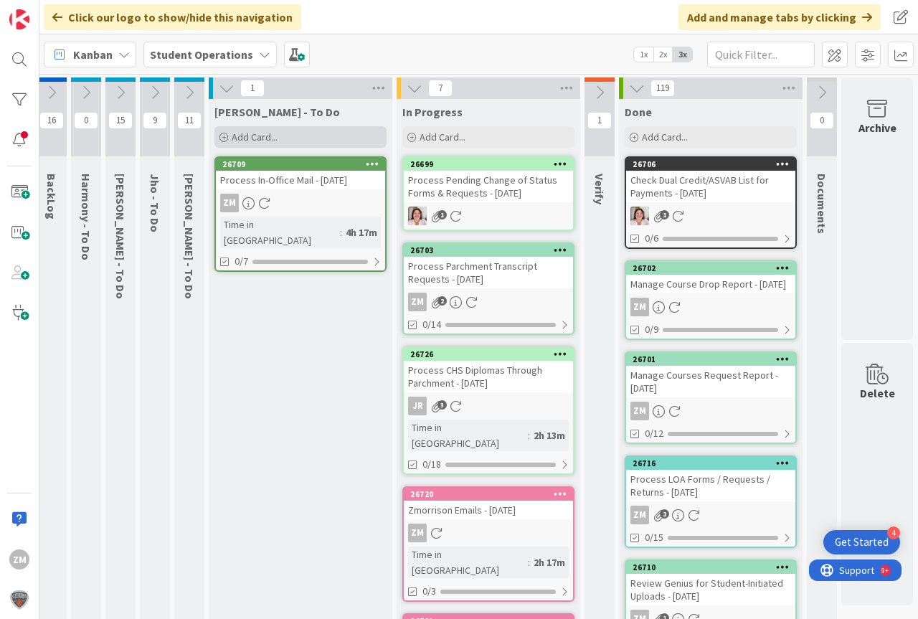
click at [237, 138] on span "Add Card..." at bounding box center [255, 136] width 46 height 13
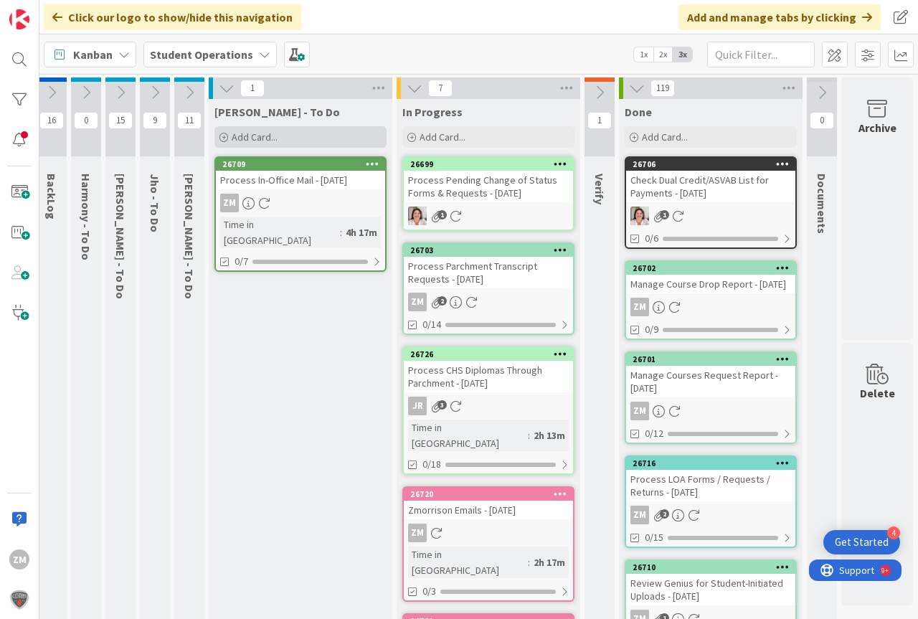
click at [249, 135] on span "Add Card..." at bounding box center [255, 136] width 46 height 13
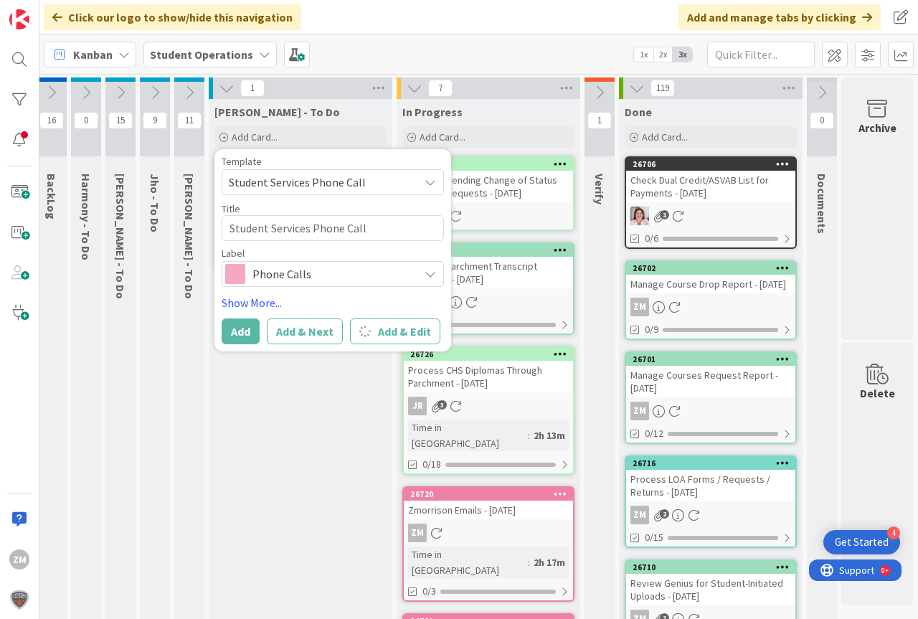
click at [311, 109] on div "[PERSON_NAME] - To Do" at bounding box center [300, 112] width 172 height 14
